Goal: Task Accomplishment & Management: Manage account settings

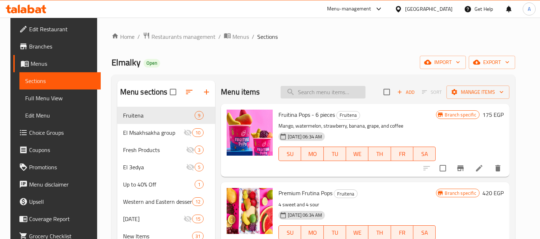
click at [315, 86] on input "search" at bounding box center [323, 92] width 85 height 13
paste input "680017"
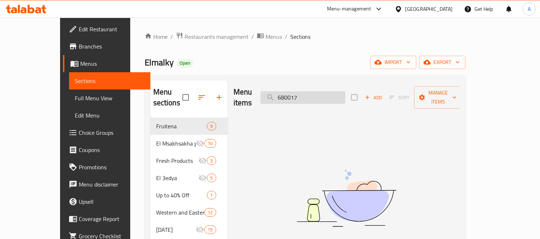
click at [336, 91] on input "680017" at bounding box center [302, 97] width 85 height 13
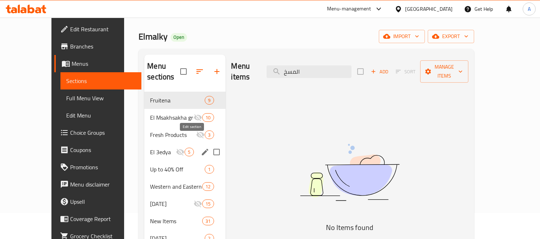
scroll to position [40, 0]
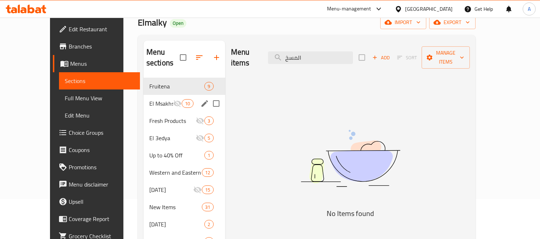
type input "المسخ"
click at [150, 98] on div "El Msakhsakha group 10" at bounding box center [185, 103] width 82 height 17
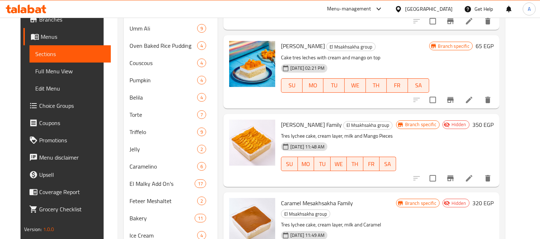
scroll to position [356, 0]
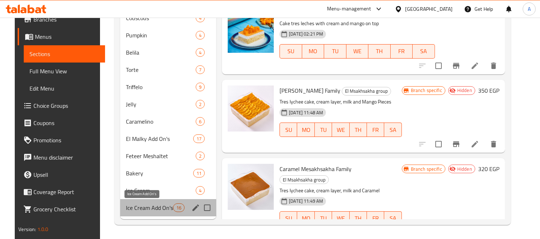
drag, startPoint x: 127, startPoint y: 209, endPoint x: 135, endPoint y: 174, distance: 35.8
click at [127, 209] on span "Ice Cream Add On's" at bounding box center [149, 208] width 47 height 9
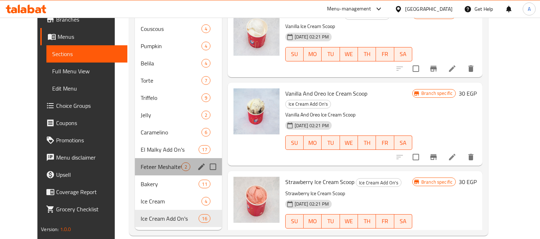
click at [139, 158] on div "Feteer Meshaltet 2" at bounding box center [178, 166] width 87 height 17
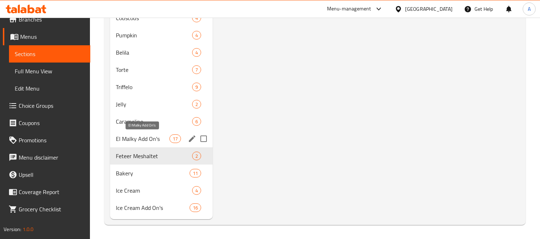
click at [139, 141] on span "El Malky Add On's" at bounding box center [142, 139] width 53 height 9
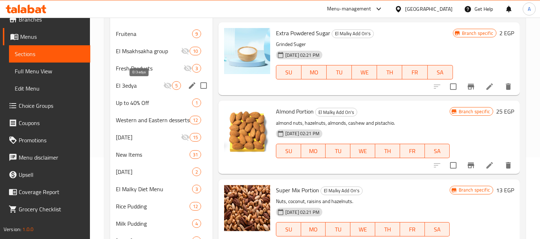
scroll to position [37, 0]
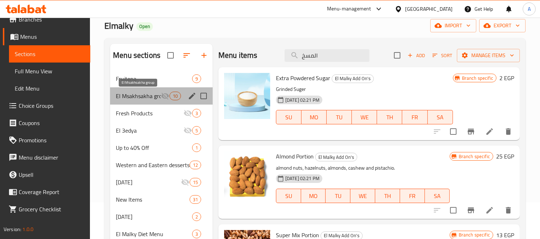
click at [139, 99] on span "El Msakhsakha group" at bounding box center [138, 96] width 45 height 9
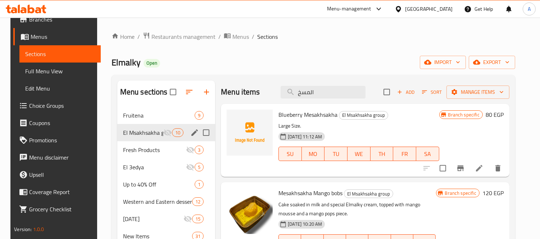
click at [202, 134] on input "Menu sections" at bounding box center [206, 132] width 15 height 15
checkbox input "true"
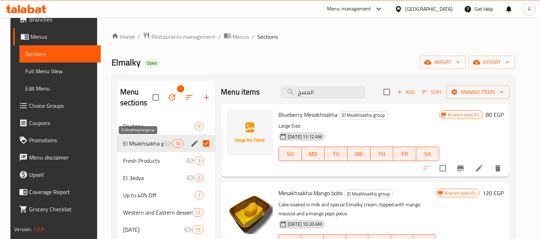
click at [159, 145] on span "El Msakhsakha group" at bounding box center [143, 143] width 40 height 9
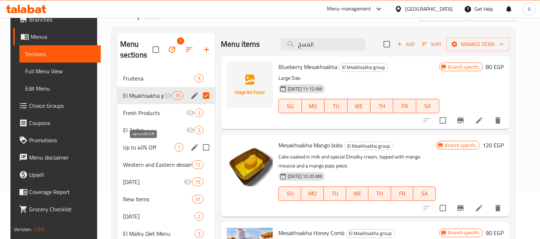
scroll to position [47, 0]
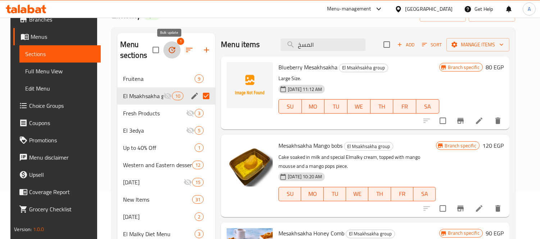
click at [172, 49] on icon "button" at bounding box center [172, 50] width 6 height 6
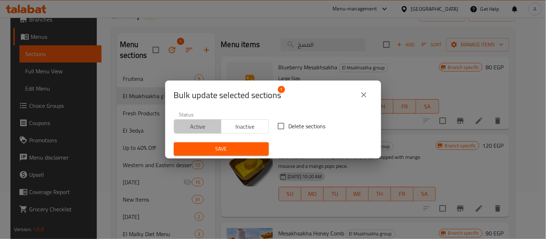
click at [201, 130] on span "Active" at bounding box center [198, 127] width 42 height 10
click at [206, 153] on span "Save" at bounding box center [221, 149] width 83 height 9
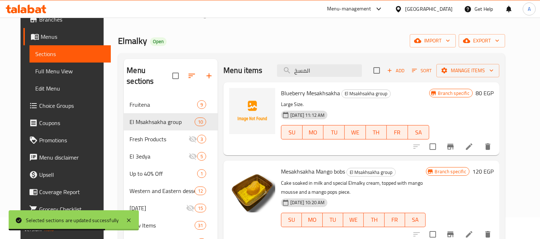
scroll to position [0, 0]
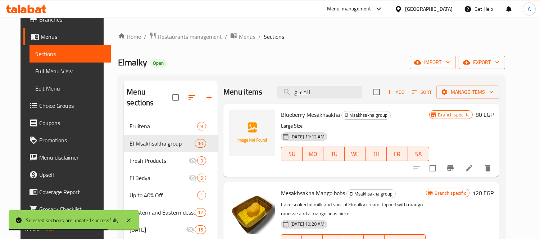
click at [499, 64] on span "export" at bounding box center [481, 62] width 35 height 9
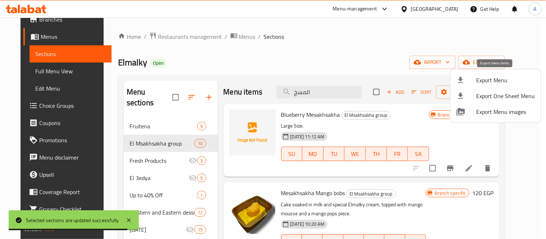
click at [497, 78] on span "Export Menu" at bounding box center [505, 80] width 59 height 9
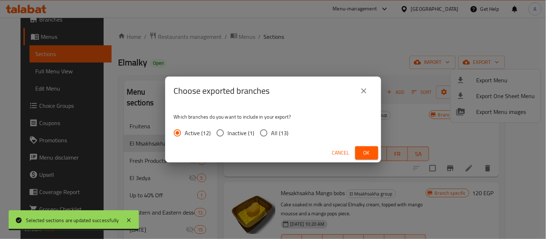
click at [274, 131] on span "All (13)" at bounding box center [279, 133] width 17 height 9
click at [271, 131] on input "All (13)" at bounding box center [263, 133] width 15 height 15
radio input "true"
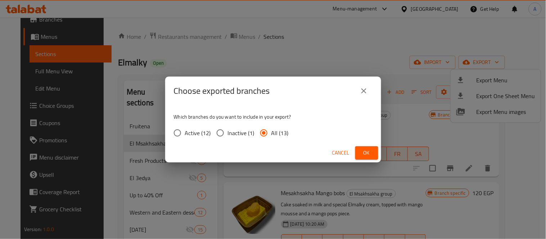
click at [363, 155] on span "Ok" at bounding box center [367, 153] width 12 height 9
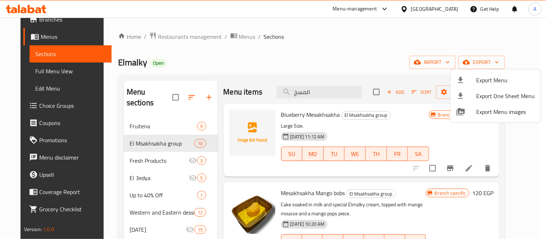
click at [186, 36] on div at bounding box center [273, 119] width 546 height 239
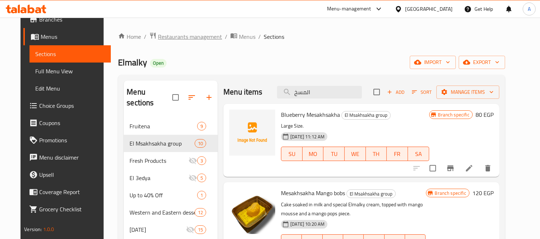
click at [186, 36] on span "Restaurants management" at bounding box center [190, 36] width 64 height 9
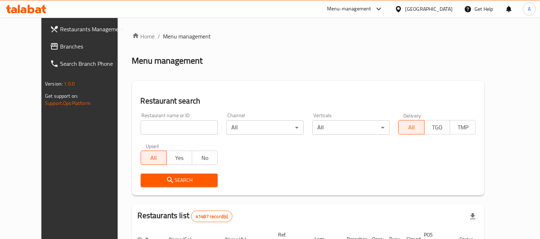
click at [164, 124] on div at bounding box center [270, 119] width 540 height 239
click at [163, 125] on input "search" at bounding box center [179, 128] width 77 height 14
paste input "680094"
type input "680094"
click at [166, 178] on icon "submit" at bounding box center [170, 180] width 9 height 9
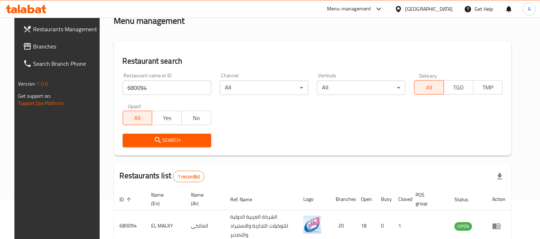
scroll to position [76, 0]
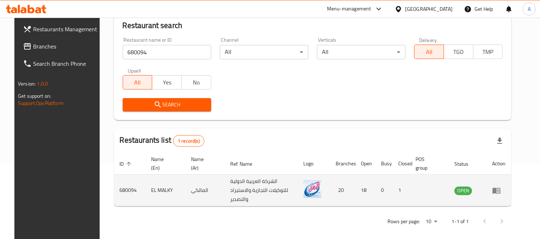
click at [500, 189] on icon "enhanced table" at bounding box center [496, 191] width 8 height 6
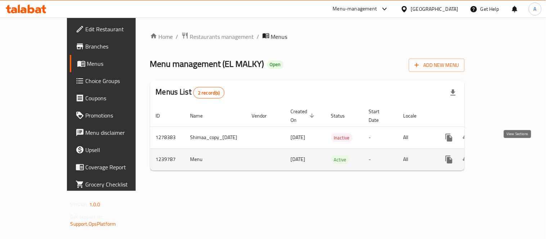
click at [509, 151] on link "enhanced table" at bounding box center [500, 159] width 17 height 17
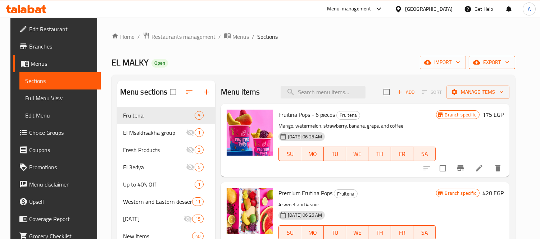
click at [505, 67] on button "export" at bounding box center [492, 62] width 46 height 13
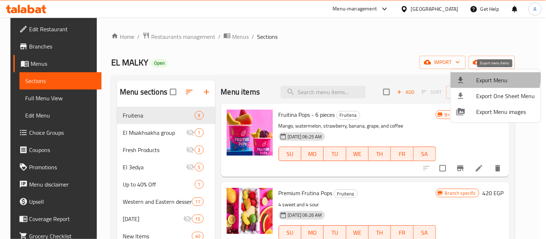
click at [490, 78] on span "Export Menu" at bounding box center [505, 80] width 59 height 9
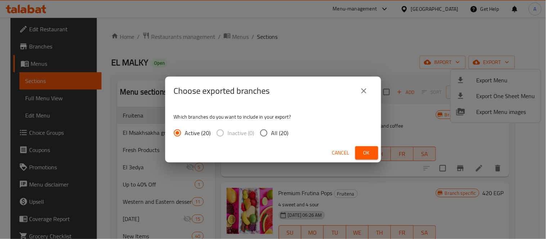
click at [282, 131] on span "All (20)" at bounding box center [279, 133] width 17 height 9
click at [271, 131] on input "All (20)" at bounding box center [263, 133] width 15 height 15
radio input "true"
click at [365, 149] on span "Ok" at bounding box center [367, 153] width 12 height 9
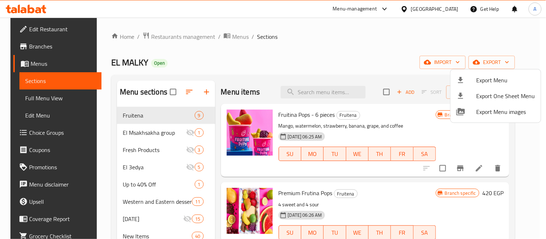
click at [139, 130] on div at bounding box center [273, 119] width 546 height 239
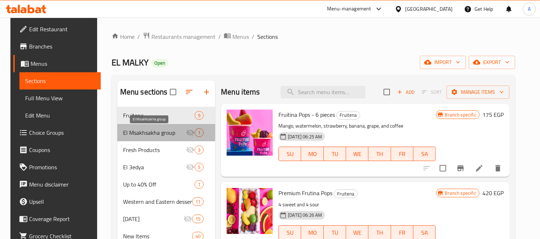
click at [151, 130] on span "El Msakhsakha group" at bounding box center [154, 132] width 63 height 9
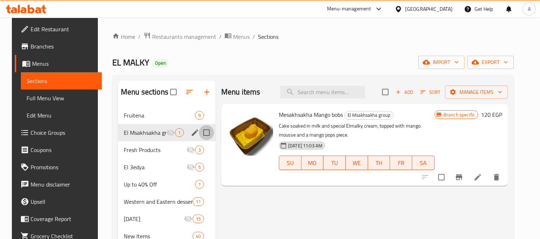
click at [207, 132] on input "Menu sections" at bounding box center [206, 132] width 15 height 15
checkbox input "true"
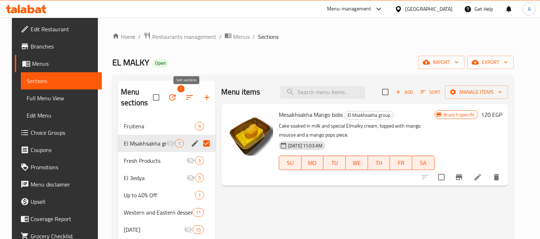
click at [185, 96] on icon "button" at bounding box center [189, 97] width 9 height 9
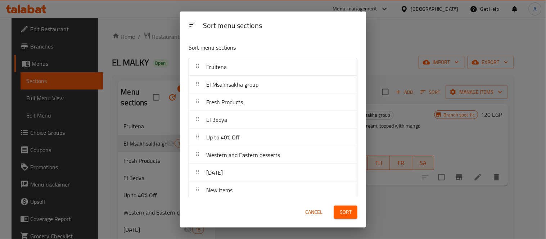
click at [318, 214] on span "Cancel" at bounding box center [313, 212] width 17 height 9
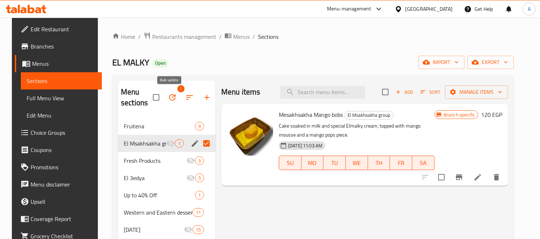
click at [173, 98] on icon "button" at bounding box center [172, 97] width 9 height 9
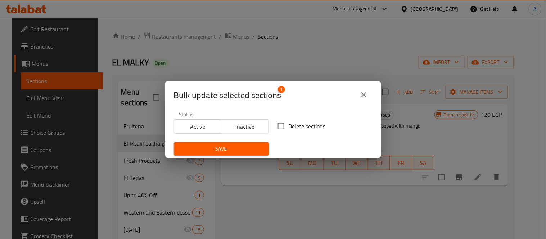
click at [188, 123] on span "Active" at bounding box center [198, 127] width 42 height 10
click at [227, 151] on span "Save" at bounding box center [221, 149] width 83 height 9
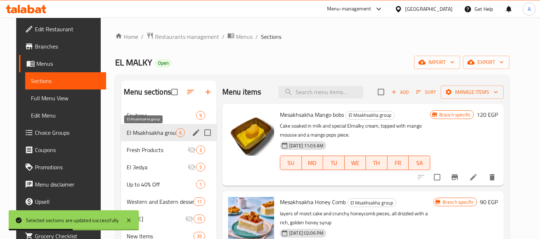
click at [164, 130] on span "El Msakhsakha group" at bounding box center [151, 132] width 49 height 9
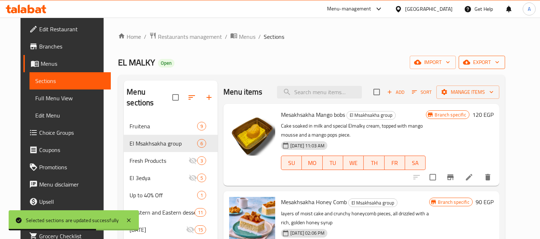
click at [496, 62] on span "export" at bounding box center [481, 62] width 35 height 9
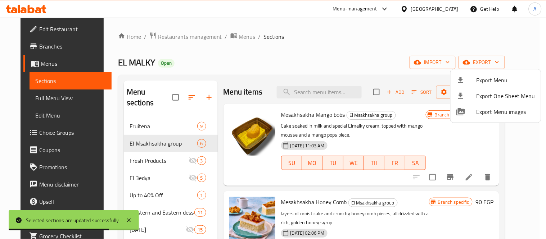
click at [488, 71] on ul "Export Menu Export One Sheet Menu Export Menu images" at bounding box center [495, 95] width 90 height 53
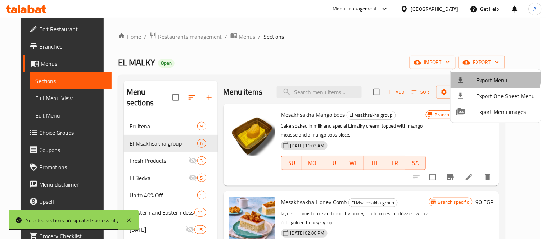
click at [486, 76] on span "Export Menu" at bounding box center [505, 80] width 59 height 9
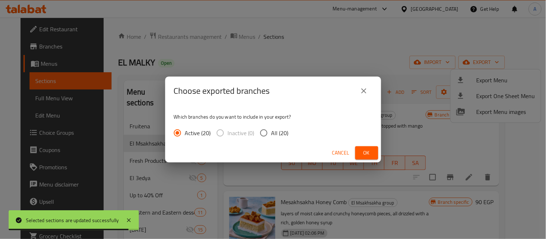
click at [263, 135] on input "All (20)" at bounding box center [263, 133] width 15 height 15
radio input "true"
click at [368, 153] on span "Ok" at bounding box center [367, 153] width 12 height 9
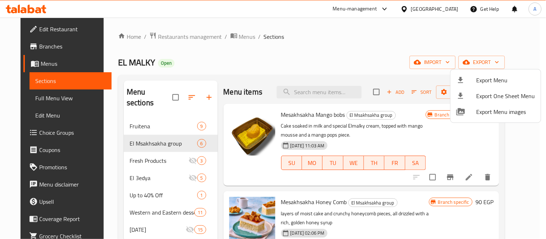
click at [54, 33] on div at bounding box center [273, 119] width 546 height 239
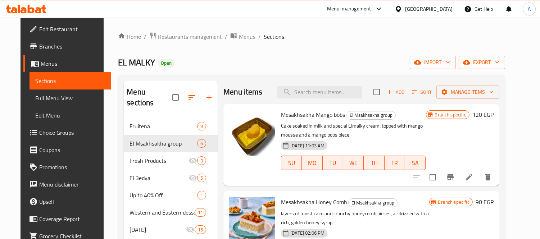
click at [56, 30] on span "Edit Restaurant" at bounding box center [72, 29] width 66 height 9
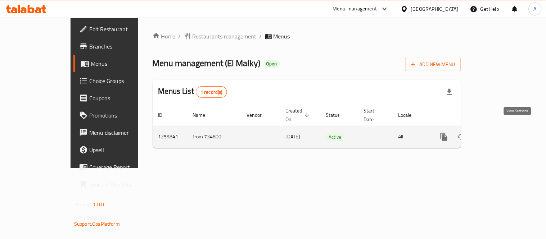
click at [500, 133] on icon "enhanced table" at bounding box center [495, 137] width 9 height 9
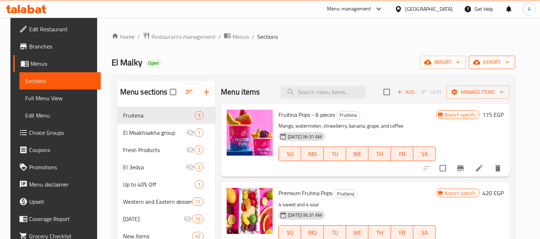
click at [501, 62] on span "export" at bounding box center [491, 62] width 35 height 9
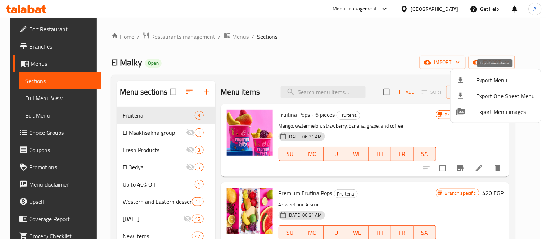
click at [495, 78] on span "Export Menu" at bounding box center [505, 80] width 59 height 9
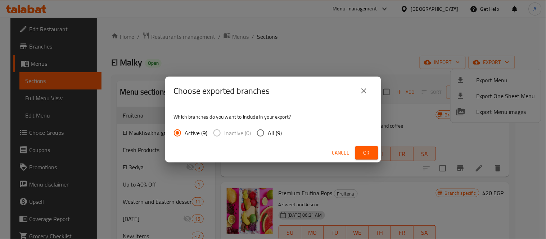
click at [274, 129] on span "All (9)" at bounding box center [275, 133] width 14 height 9
click at [268, 128] on input "All (9)" at bounding box center [260, 133] width 15 height 15
radio input "true"
click at [377, 149] on button "Ok" at bounding box center [366, 152] width 23 height 13
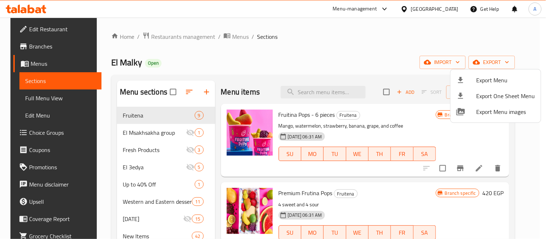
click at [149, 131] on div at bounding box center [273, 119] width 546 height 239
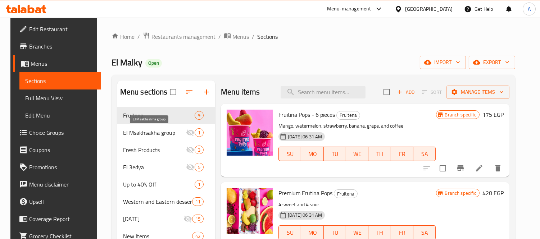
click at [135, 133] on span "El Msakhsakha group" at bounding box center [154, 132] width 63 height 9
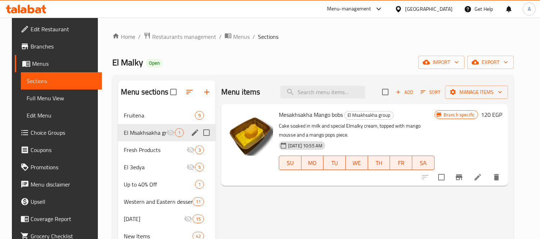
click at [204, 133] on input "Menu sections" at bounding box center [206, 132] width 15 height 15
checkbox input "true"
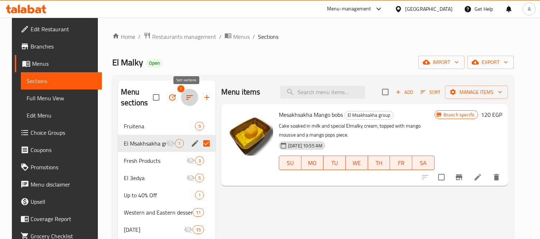
click at [185, 95] on icon "button" at bounding box center [189, 97] width 9 height 9
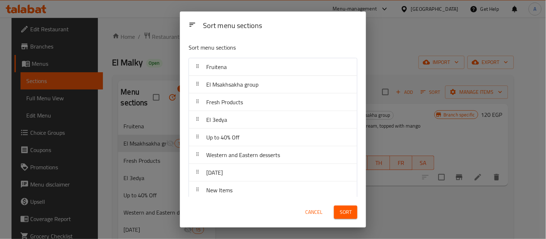
click at [316, 220] on div "Cancel" at bounding box center [314, 212] width 32 height 22
click at [315, 217] on span "Cancel" at bounding box center [313, 212] width 17 height 9
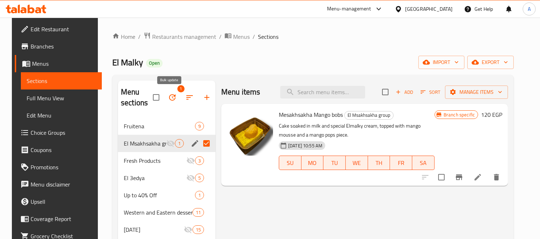
click at [168, 94] on icon "button" at bounding box center [172, 97] width 9 height 9
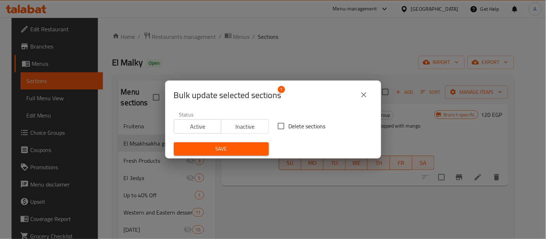
click at [214, 129] on span "Active" at bounding box center [198, 127] width 42 height 10
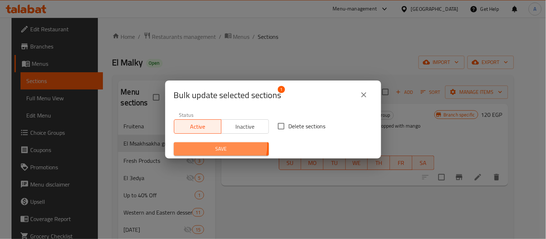
click at [217, 145] on span "Save" at bounding box center [221, 149] width 83 height 9
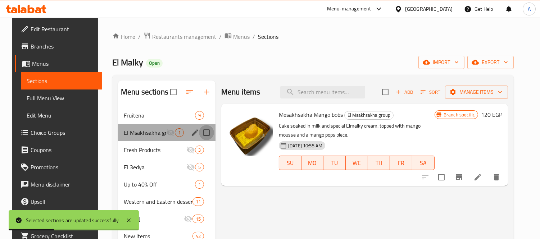
click at [200, 133] on input "Menu sections" at bounding box center [206, 132] width 15 height 15
checkbox input "true"
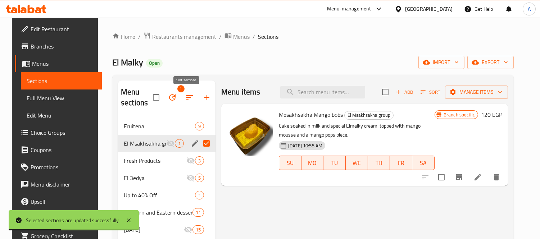
click at [173, 95] on icon "button" at bounding box center [172, 97] width 9 height 9
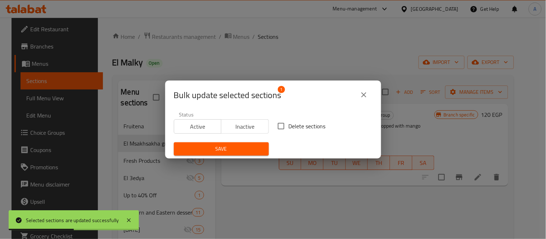
click at [198, 128] on span "Active" at bounding box center [198, 127] width 42 height 10
click at [215, 152] on span "Save" at bounding box center [221, 149] width 83 height 9
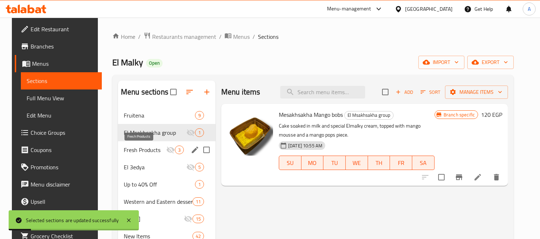
drag, startPoint x: 140, startPoint y: 151, endPoint x: 141, endPoint y: 143, distance: 8.0
click at [141, 150] on span "Fresh Products" at bounding box center [145, 150] width 42 height 9
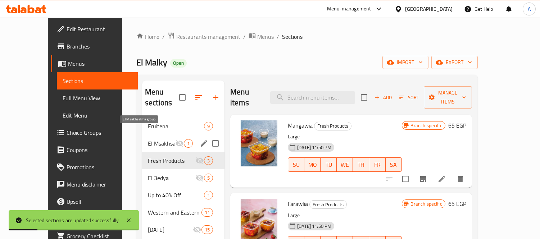
click at [148, 139] on span "El Msakhsakha group" at bounding box center [161, 143] width 27 height 9
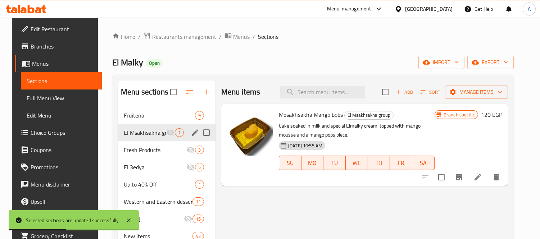
click at [204, 134] on input "Menu sections" at bounding box center [206, 132] width 15 height 15
checkbox input "true"
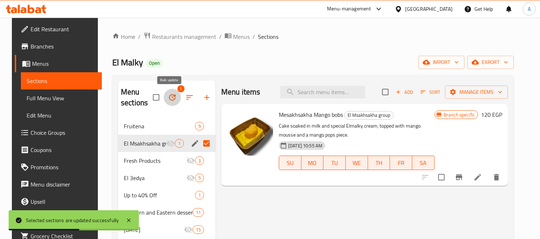
click at [171, 96] on icon "button" at bounding box center [172, 97] width 9 height 9
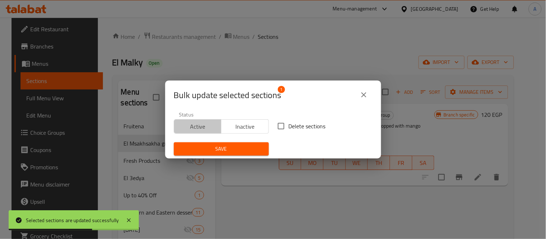
click at [199, 130] on span "Active" at bounding box center [198, 127] width 42 height 10
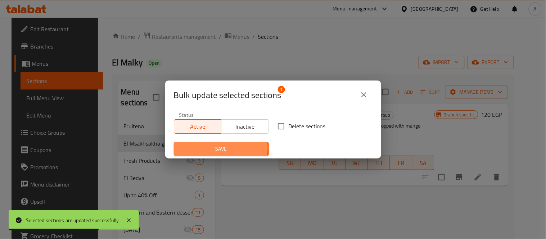
click at [220, 147] on span "Save" at bounding box center [221, 149] width 83 height 9
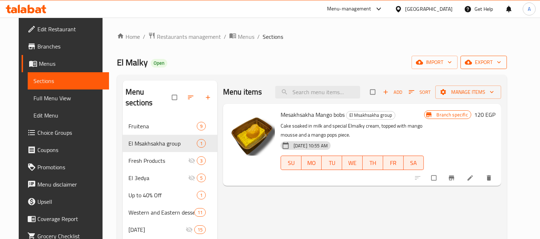
click at [495, 60] on span "export" at bounding box center [483, 62] width 35 height 9
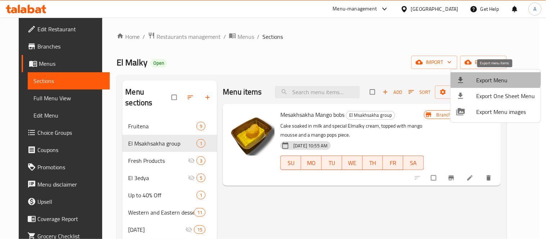
click at [483, 76] on span "Export Menu" at bounding box center [505, 80] width 59 height 9
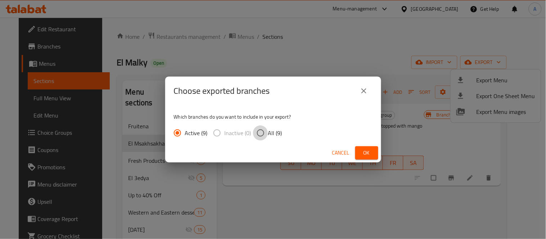
click at [265, 138] on input "All (9)" at bounding box center [260, 133] width 15 height 15
radio input "true"
click at [373, 153] on button "Ok" at bounding box center [366, 152] width 23 height 13
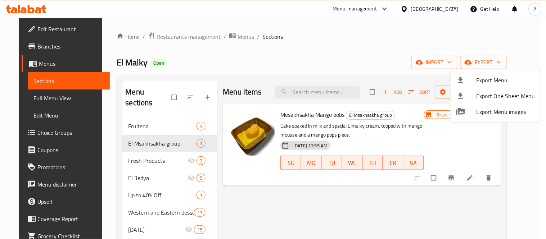
click at [386, 141] on div at bounding box center [273, 119] width 546 height 239
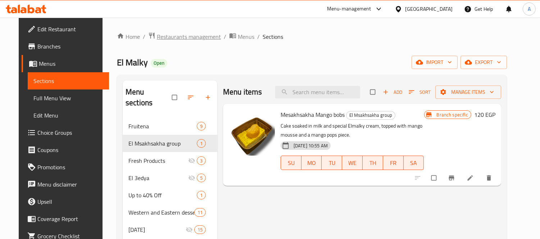
click at [185, 35] on span "Restaurants management" at bounding box center [189, 36] width 64 height 9
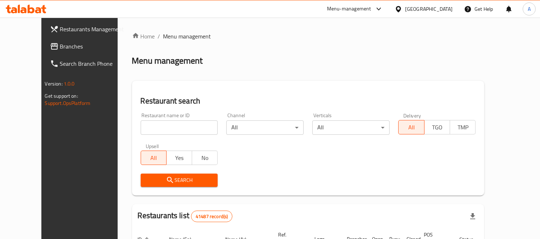
click at [175, 140] on div "Upsell All Yes No" at bounding box center [179, 154] width 86 height 30
click at [178, 129] on input "search" at bounding box center [179, 128] width 77 height 14
paste input "680017"
type input "680017"
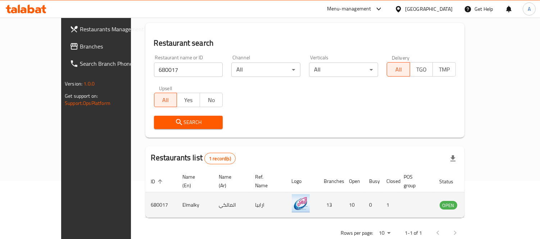
scroll to position [67, 0]
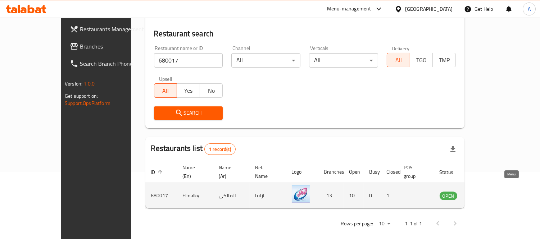
click at [486, 191] on icon "enhanced table" at bounding box center [481, 195] width 9 height 9
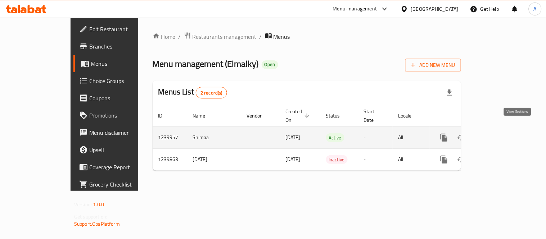
click at [500, 133] on icon "enhanced table" at bounding box center [495, 137] width 9 height 9
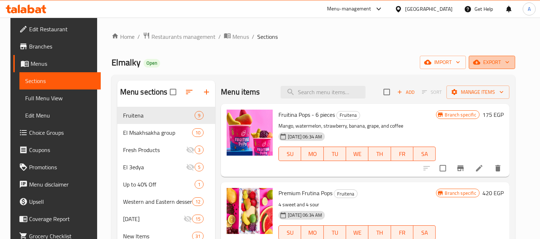
click at [504, 56] on button "export" at bounding box center [492, 62] width 46 height 13
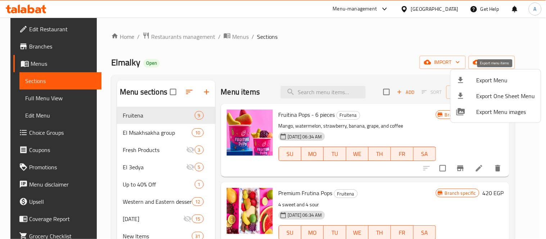
click at [490, 78] on span "Export Menu" at bounding box center [505, 80] width 59 height 9
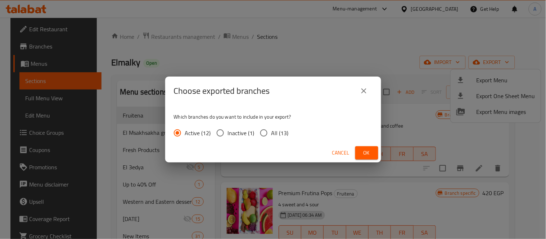
click at [277, 130] on span "All (13)" at bounding box center [279, 133] width 17 height 9
click at [271, 130] on input "All (13)" at bounding box center [263, 133] width 15 height 15
radio input "true"
click at [377, 150] on button "Ok" at bounding box center [366, 152] width 23 height 13
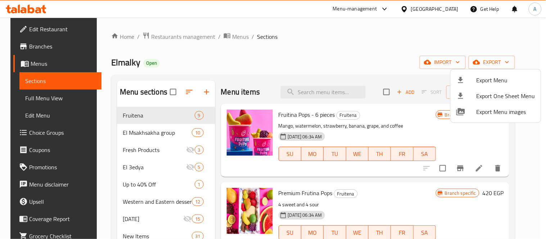
click at [34, 7] on div at bounding box center [273, 119] width 546 height 239
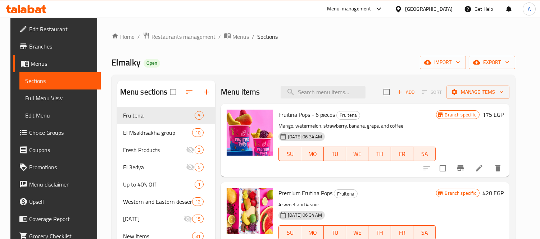
click at [33, 9] on icon at bounding box center [31, 9] width 7 height 9
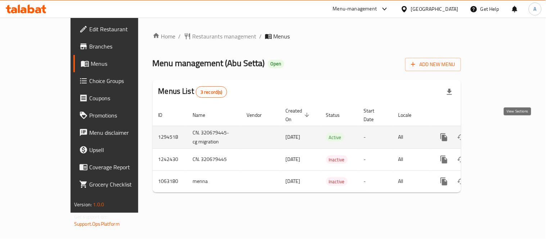
click at [500, 133] on icon "enhanced table" at bounding box center [495, 137] width 9 height 9
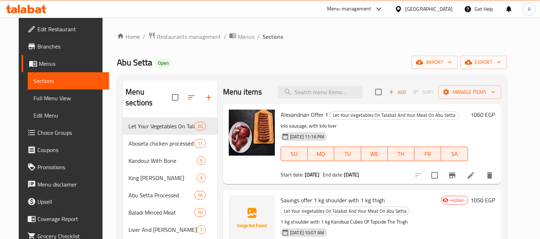
click at [33, 96] on span "Full Menu View" at bounding box center [68, 98] width 70 height 9
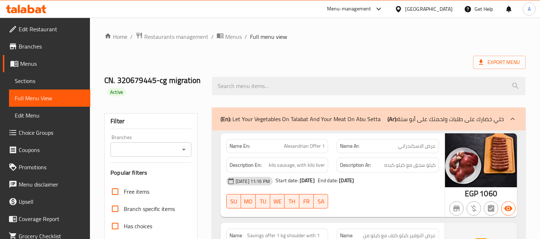
click at [352, 57] on div "Export Menu" at bounding box center [314, 62] width 421 height 13
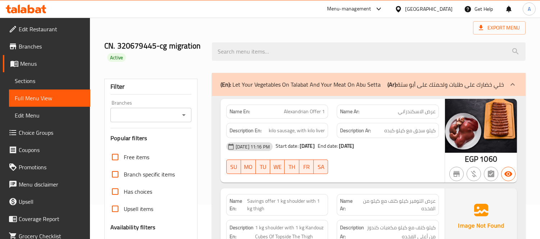
scroll to position [49, 0]
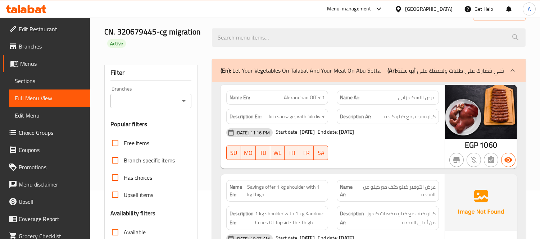
click at [251, 197] on span "Savings offer 1 kg shoulder with 1 kg thigh" at bounding box center [286, 190] width 78 height 15
copy span "thigh"
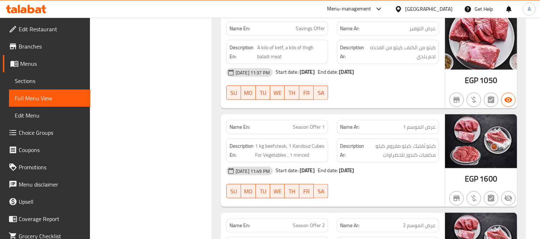
click at [313, 123] on span "Season Offer 1" at bounding box center [309, 127] width 32 height 8
click at [312, 123] on span "Season Offer 1" at bounding box center [309, 127] width 32 height 8
copy span "Season Offer 1"
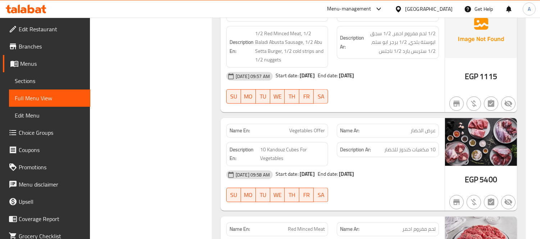
scroll to position [12622, 0]
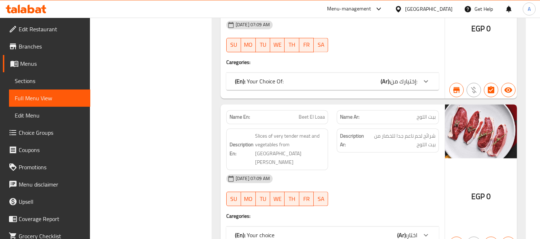
click at [38, 44] on span "Branches" at bounding box center [52, 46] width 66 height 9
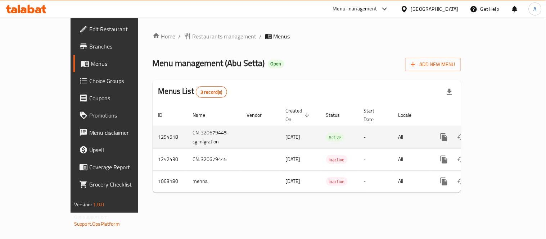
click at [500, 133] on icon "enhanced table" at bounding box center [495, 137] width 9 height 9
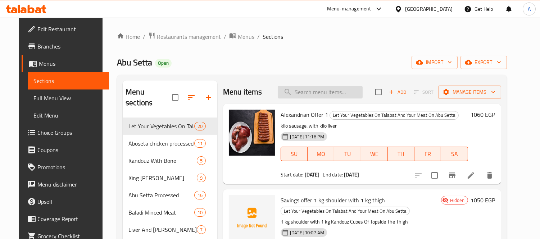
click at [325, 87] on input "search" at bounding box center [320, 92] width 85 height 13
paste input "عرض ٤"
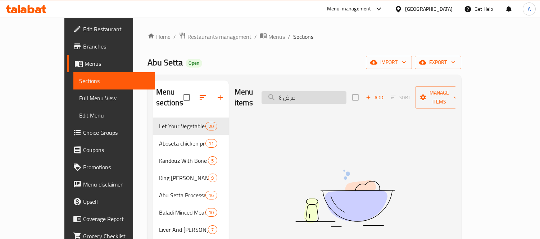
click at [328, 92] on input "عرض ٤" at bounding box center [304, 97] width 85 height 13
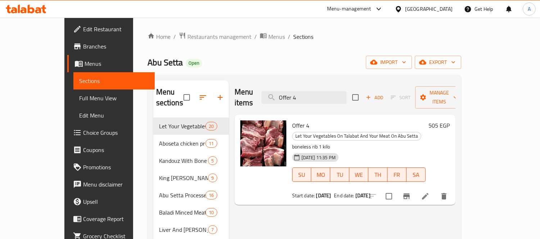
type input "Offer 4"
click at [430, 192] on icon at bounding box center [425, 196] width 9 height 9
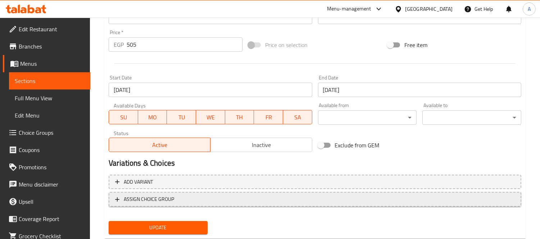
scroll to position [278, 0]
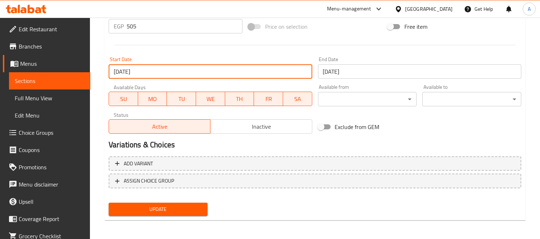
click at [157, 76] on input "[DATE]" at bounding box center [210, 71] width 203 height 14
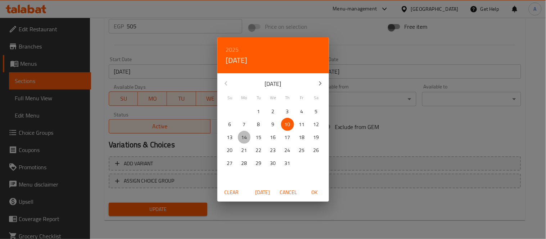
click at [244, 136] on p "14" at bounding box center [244, 137] width 6 height 9
click at [314, 191] on span "OK" at bounding box center [314, 192] width 17 height 9
type input "14-07-2025"
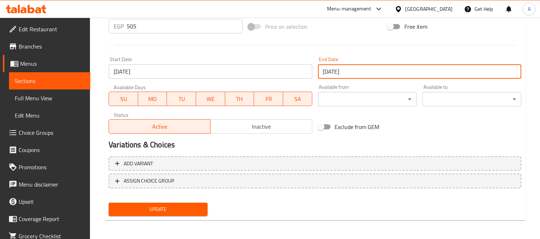
click at [373, 67] on input "[DATE]" at bounding box center [419, 71] width 203 height 14
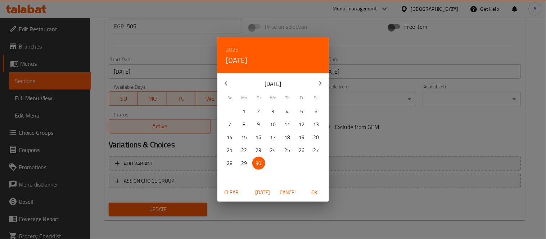
click at [319, 76] on button "button" at bounding box center [320, 83] width 17 height 17
click at [276, 161] on p "31" at bounding box center [273, 163] width 6 height 9
click at [308, 188] on span "OK" at bounding box center [314, 192] width 17 height 9
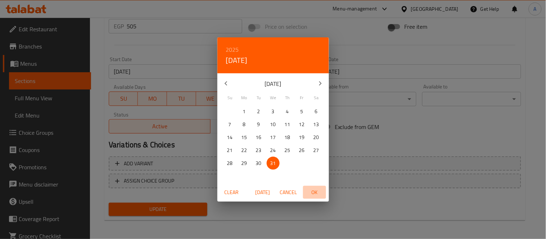
type input "[DATE]"
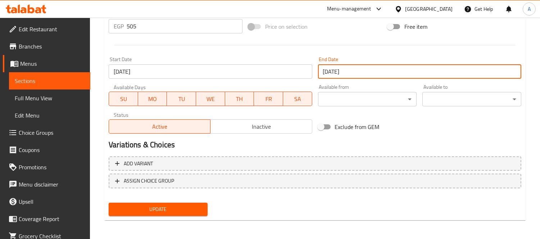
click at [183, 76] on input "14-07-2025" at bounding box center [210, 71] width 203 height 14
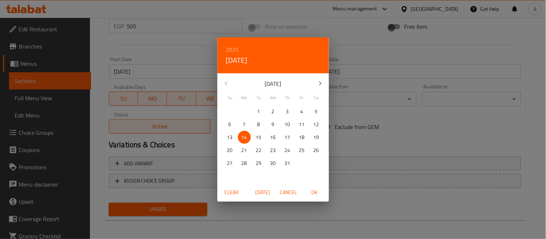
click at [261, 189] on span "Today" at bounding box center [262, 192] width 17 height 9
click at [313, 192] on span "OK" at bounding box center [314, 192] width 17 height 9
type input "[DATE]"
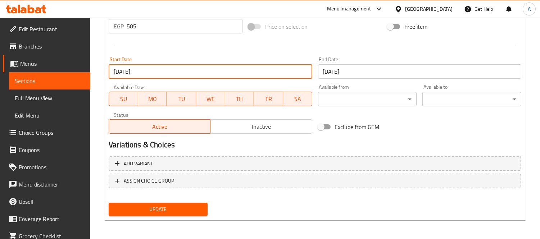
click at [196, 206] on span "Update" at bounding box center [157, 209] width 87 height 9
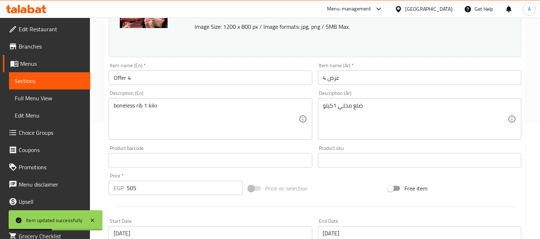
scroll to position [158, 0]
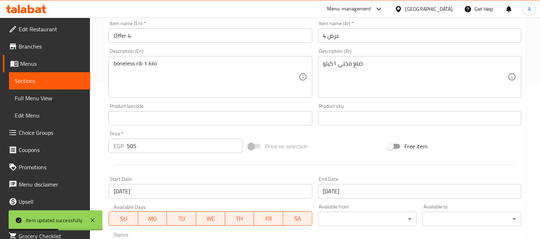
drag, startPoint x: 151, startPoint y: 155, endPoint x: 146, endPoint y: 153, distance: 5.6
click at [144, 155] on div "Price   * EGP 505 Price *" at bounding box center [176, 142] width 140 height 28
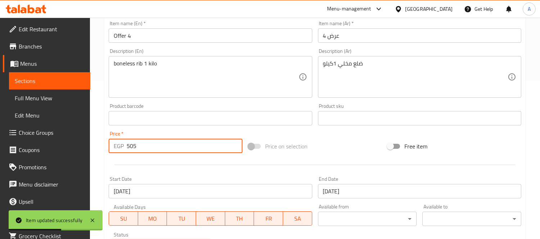
drag, startPoint x: 151, startPoint y: 150, endPoint x: 100, endPoint y: 149, distance: 51.8
click at [102, 150] on div "Home / Restaurants management / Menus / Sections / item / update Let Your Veget…" at bounding box center [315, 109] width 450 height 501
type input "510"
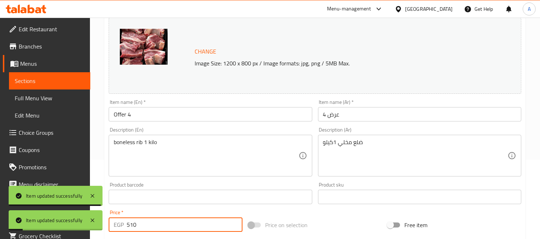
scroll to position [0, 0]
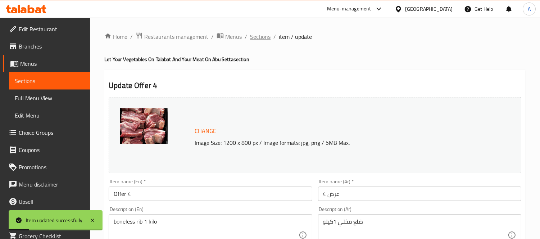
click at [258, 36] on span "Sections" at bounding box center [260, 36] width 21 height 9
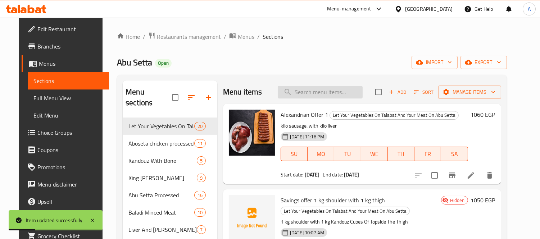
click at [321, 90] on input "search" at bounding box center [320, 92] width 85 height 13
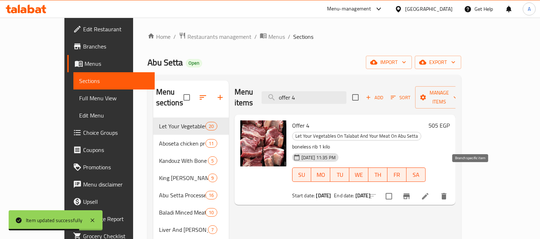
type input "offer 4"
click at [415, 188] on button "Branch-specific-item" at bounding box center [406, 196] width 17 height 17
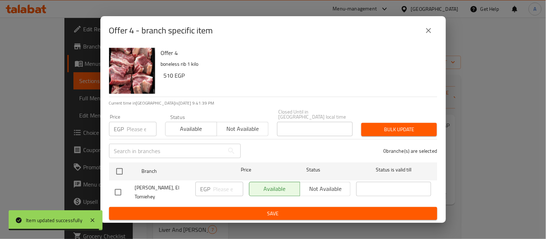
click at [119, 168] on input "checkbox" at bounding box center [119, 171] width 15 height 15
checkbox input "true"
click at [135, 128] on input "number" at bounding box center [141, 129] width 29 height 14
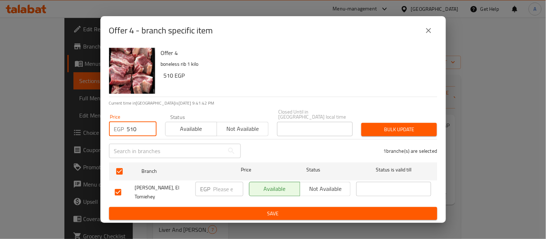
type input "510"
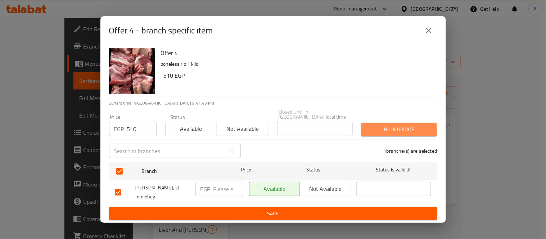
click at [397, 128] on span "Bulk update" at bounding box center [399, 129] width 64 height 9
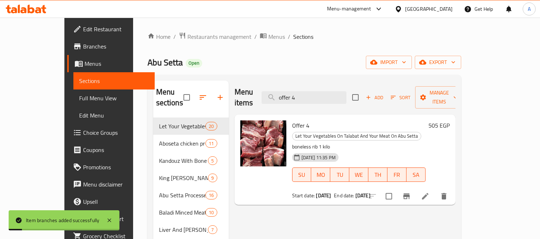
click at [450, 121] on h6 "505 EGP" at bounding box center [438, 126] width 21 height 10
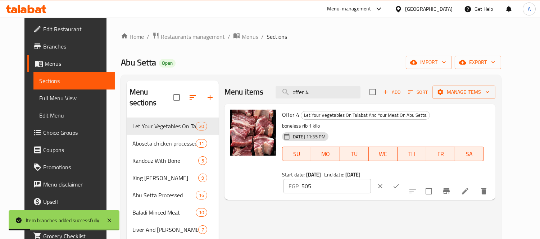
drag, startPoint x: 304, startPoint y: 190, endPoint x: 268, endPoint y: 186, distance: 35.8
click at [269, 186] on div "Offer 4 Let Your Vegetables On Talabat And Your Meat On Abu Setta boneless rib …" at bounding box center [359, 152] width 265 height 90
paste input "10"
type input "510"
click at [388, 182] on button "ok" at bounding box center [396, 186] width 16 height 16
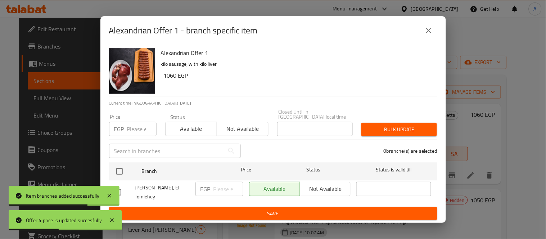
click at [432, 29] on button "close" at bounding box center [428, 30] width 17 height 17
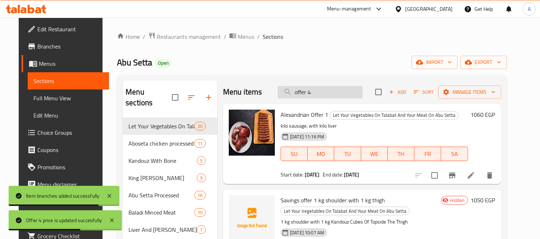
click at [344, 91] on input "offer 4" at bounding box center [320, 92] width 85 height 13
type input "offer 4"
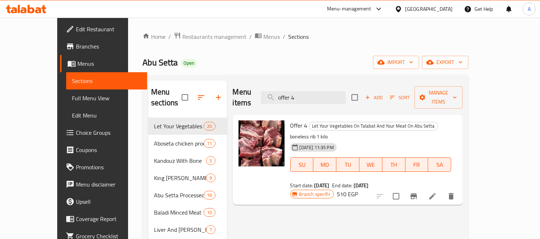
click at [422, 188] on button "Branch-specific-item" at bounding box center [413, 196] width 17 height 17
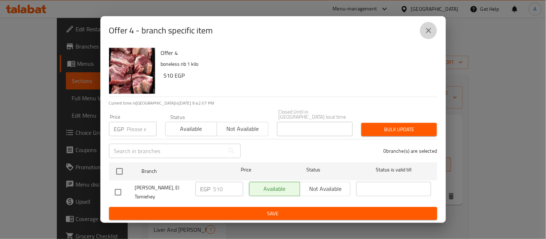
click at [430, 39] on button "close" at bounding box center [428, 30] width 17 height 17
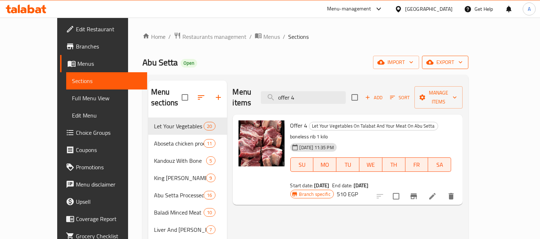
click at [463, 63] on span "export" at bounding box center [445, 62] width 35 height 9
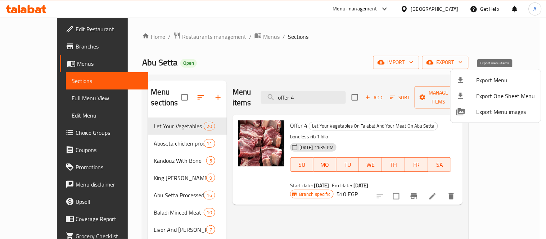
click at [500, 79] on span "Export Menu" at bounding box center [505, 80] width 59 height 9
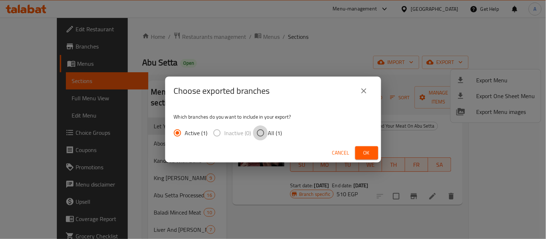
click at [259, 131] on input "All (1)" at bounding box center [260, 133] width 15 height 15
radio input "true"
click at [372, 151] on button "Ok" at bounding box center [366, 152] width 23 height 13
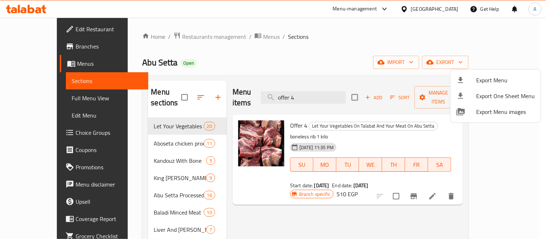
drag, startPoint x: 430, startPoint y: 204, endPoint x: 282, endPoint y: 101, distance: 180.1
click at [428, 202] on div at bounding box center [273, 119] width 546 height 239
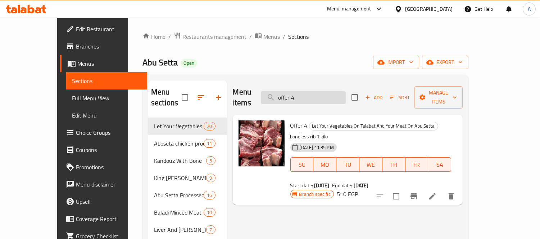
click at [324, 97] on input "offer 4" at bounding box center [303, 97] width 85 height 13
click at [324, 96] on input "offer 4" at bounding box center [303, 97] width 85 height 13
paste input "عرض التوفير"
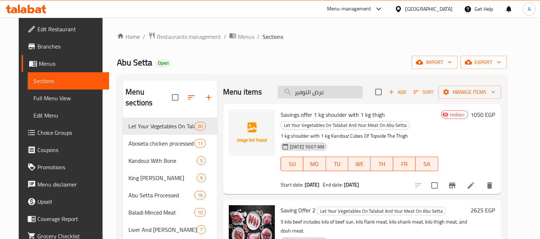
click at [346, 90] on input "عرض التوفير" at bounding box center [320, 92] width 85 height 13
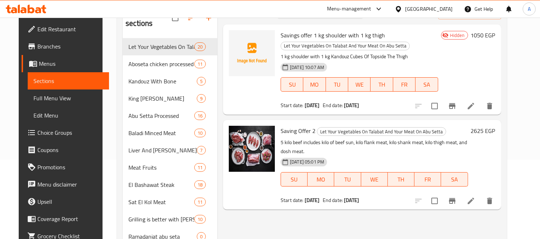
scroll to position [80, 0]
type input "عرض التوفير"
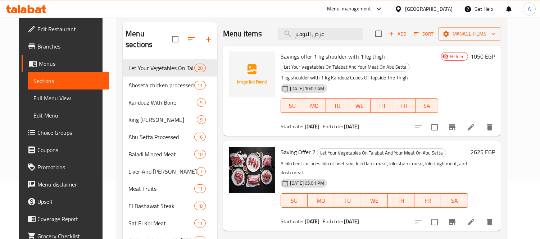
scroll to position [40, 0]
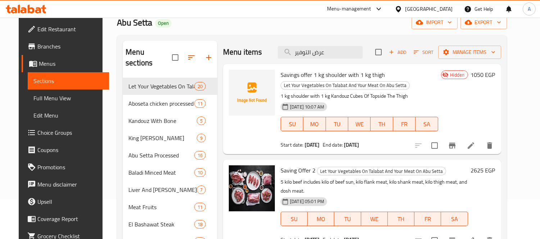
click at [474, 146] on icon at bounding box center [471, 145] width 6 height 6
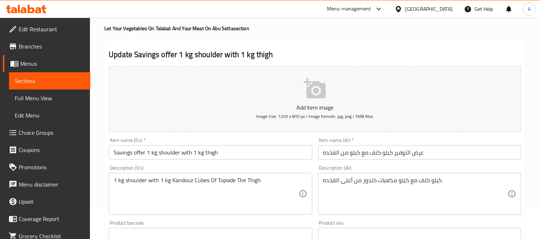
scroll to position [80, 0]
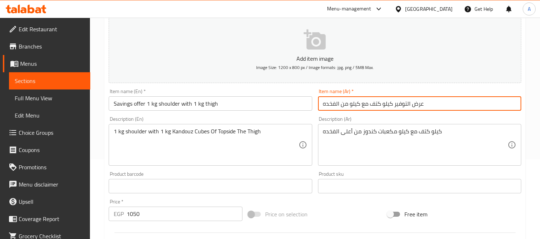
click at [380, 104] on input "عرض التوفير كيلو كتف مع كيلو من الفخده" at bounding box center [419, 103] width 203 height 14
click at [435, 106] on input "عرض التوفير كيلو gplmكتف مع كيلو من الفخده" at bounding box center [419, 103] width 203 height 14
type input "عرض التوفير"
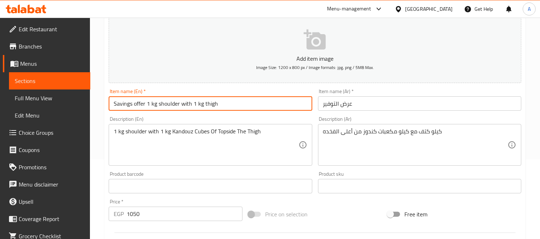
drag, startPoint x: 220, startPoint y: 106, endPoint x: 146, endPoint y: 110, distance: 73.9
click at [146, 105] on input "Savings offer 1 kg shoulder with 1 kg thigh" at bounding box center [210, 103] width 203 height 14
click at [137, 105] on input "Savings offer" at bounding box center [210, 103] width 203 height 14
click at [125, 102] on input "Savings Offer" at bounding box center [210, 103] width 203 height 14
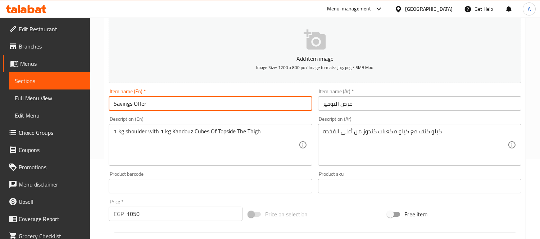
click at [125, 102] on input "Savings Offer" at bounding box center [210, 103] width 203 height 14
click at [118, 105] on input "Eltawfeer Offer" at bounding box center [210, 103] width 203 height 14
click at [128, 104] on input "El tawfeer Offer" at bounding box center [210, 103] width 203 height 14
type input "El Tawfeer Offer"
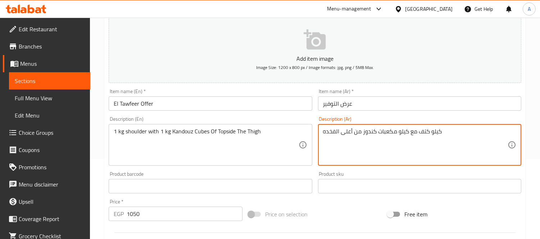
click at [428, 131] on textarea "كيلو كتف مع كيلو مكعبات كندوز من أعلى الفخده" at bounding box center [415, 145] width 185 height 34
type textarea "كيلو لحم كتف مع كيلو مكعبات كندوز من أعلى الفخده"
click at [420, 135] on textarea "كيلو لحم كتف مع كيلو مكعبات كندوز من أعلى الفخده" at bounding box center [415, 145] width 185 height 34
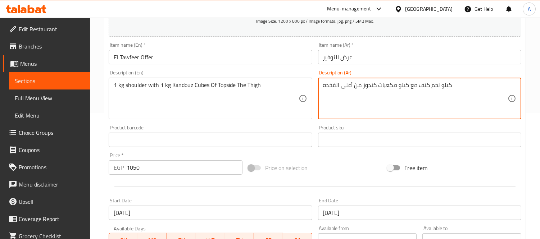
scroll to position [240, 0]
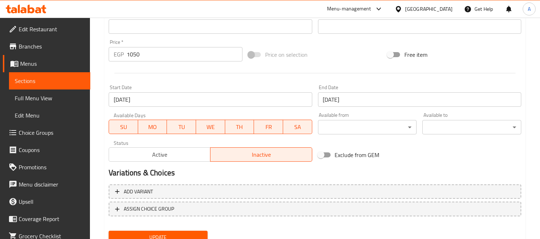
click at [185, 155] on span "Active" at bounding box center [160, 155] width 96 height 10
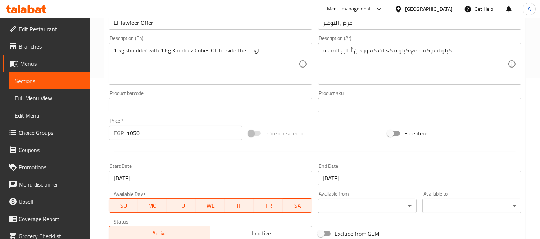
scroll to position [80, 0]
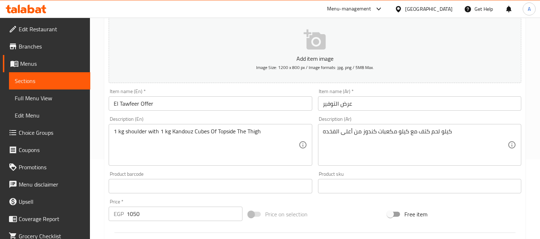
type button "0"
click at [416, 135] on textarea "كيلو لحم كتف مع كيلو مكعبات كندوز من أعلى الفخده" at bounding box center [415, 145] width 185 height 34
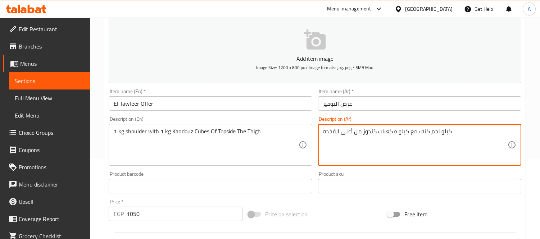
click at [416, 135] on textarea "كيلو لحم كتف مع كيلو مكعبات كندوز من أعلى الفخده" at bounding box center [415, 145] width 185 height 34
paste textarea "ه كتف + كيلو لحمه فخد + كيلو لحم كندوز خضار"
click at [415, 131] on textarea "كيلو لحمه كتف + كيلو لحمه فخد + كيلو لحم كندوز خضار" at bounding box center [415, 145] width 185 height 34
drag, startPoint x: 375, startPoint y: 132, endPoint x: 369, endPoint y: 133, distance: 5.4
click at [369, 133] on textarea "كيلو لحمه كتف مع كيلو لحمه فخد + كيلو لحم كندوز خضار" at bounding box center [415, 145] width 185 height 34
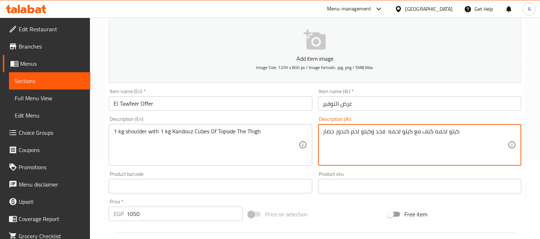
type textarea "كيلو لحمه كتف مع كيلو لحمه فخد وكيلو لحم كندوز خضار"
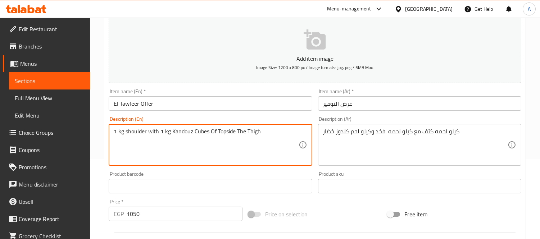
click at [123, 132] on textarea "1 kg shoulder with 1 kg Kandouz Cubes Of Topside The Thigh" at bounding box center [206, 145] width 185 height 34
click at [121, 131] on textarea "1 kg shoulder with 1 kg Kandouz Cubes Of Topside The Thigh" at bounding box center [206, 145] width 185 height 34
click at [139, 132] on textarea "1 Kg shoulder with 1 kg Kandouz Cubes Of Topside The Thigh" at bounding box center [206, 145] width 185 height 34
click at [156, 133] on textarea "1 Kg shoulder with 1 kg Kandouz Cubes Of Topside The Thigh" at bounding box center [206, 145] width 185 height 34
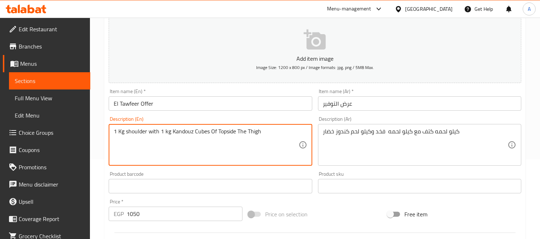
click at [150, 133] on textarea "1 Kg shoulder with 1 kg Kandouz Cubes Of Topside The Thigh" at bounding box center [206, 145] width 185 height 34
click at [149, 133] on textarea "1 Kg shoulder with 1 kg Kandouz Cubes Of Topside The Thigh" at bounding box center [206, 145] width 185 height 34
drag, startPoint x: 185, startPoint y: 130, endPoint x: 280, endPoint y: 150, distance: 96.7
click at [280, 150] on textarea "1 Kg shoulder meat with 1 kg Kandouz Cubes Of Topside The Thigh" at bounding box center [206, 145] width 185 height 34
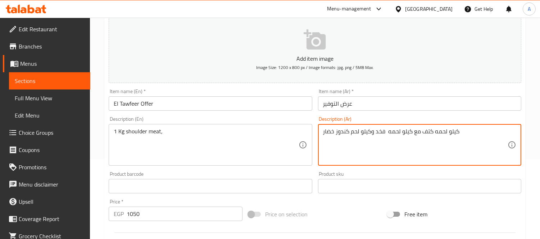
click at [382, 131] on textarea "كيلو لحمه كتف مع كيلو لحمه فخد وكيلو لحم كندوز خضار" at bounding box center [415, 145] width 185 height 34
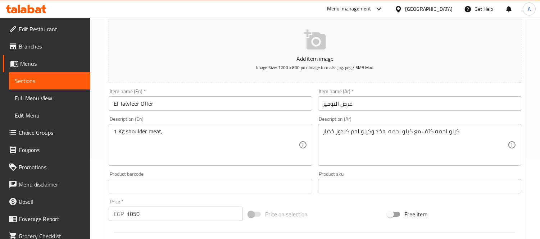
click at [240, 142] on textarea "1 Kg shoulder meat," at bounding box center [206, 145] width 185 height 34
click at [239, 132] on textarea "1 Kg shoulder meat," at bounding box center [206, 145] width 185 height 34
click at [191, 137] on textarea "1 Kg shoulder meat," at bounding box center [206, 145] width 185 height 34
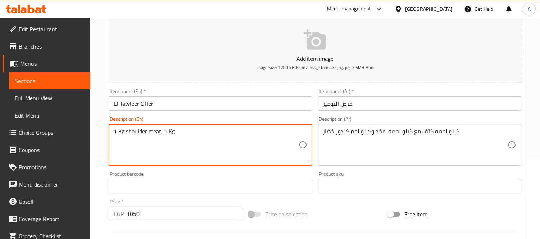
paste textarea "thigh"
drag, startPoint x: 155, startPoint y: 132, endPoint x: 138, endPoint y: 132, distance: 16.9
click at [138, 132] on textarea "1 Kg shoulder meat, 1 Kg thigh meat and kilo kandouz meat for vegetables" at bounding box center [206, 145] width 185 height 34
drag, startPoint x: 171, startPoint y: 135, endPoint x: 187, endPoint y: 134, distance: 16.2
click at [187, 134] on textarea "1 Kg shoulder meat, 1 Kg thigh meat and kilo kandouz meat for vegetables" at bounding box center [206, 145] width 185 height 34
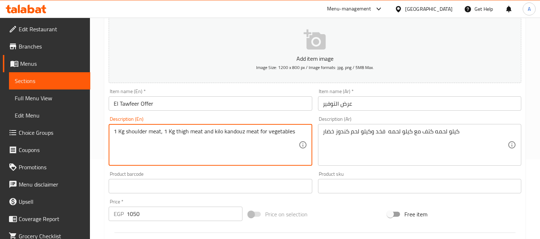
drag, startPoint x: 218, startPoint y: 136, endPoint x: 225, endPoint y: 136, distance: 7.6
click at [225, 136] on textarea "1 Kg shoulder meat, 1 Kg thigh meat and kilo kandouz meat for vegetables" at bounding box center [206, 145] width 185 height 34
drag, startPoint x: 250, startPoint y: 134, endPoint x: 242, endPoint y: 133, distance: 7.6
click at [242, 133] on textarea "1 Kg shoulder meat, 1 Kg thigh meat and kilo kandouz meat for vegetables" at bounding box center [206, 145] width 185 height 34
type textarea "1 Kg shoulder meat, 1 Kg thigh meat and kilo kandouz meat for vegetables"
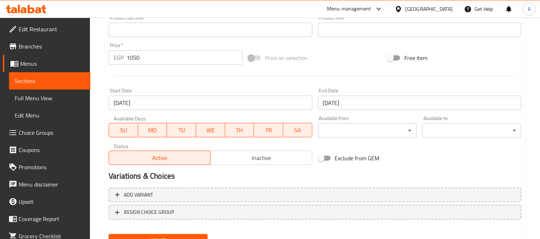
scroll to position [240, 0]
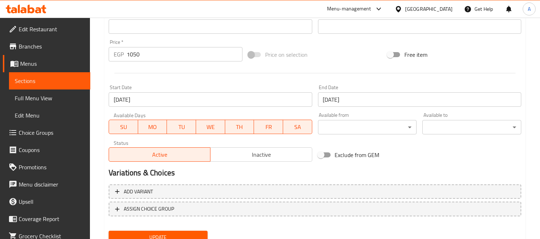
click at [221, 95] on input "[DATE]" at bounding box center [210, 99] width 203 height 14
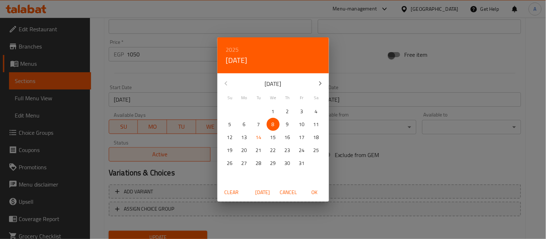
click at [261, 192] on span "Today" at bounding box center [262, 192] width 17 height 9
click at [315, 193] on span "OK" at bounding box center [314, 192] width 17 height 9
type input "[DATE]"
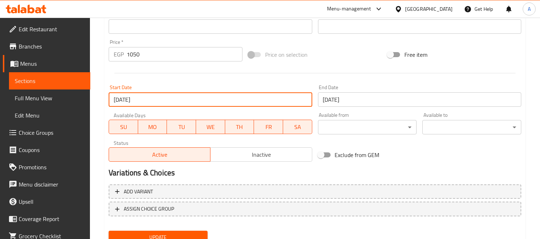
click at [362, 96] on input "[DATE]" at bounding box center [419, 99] width 203 height 14
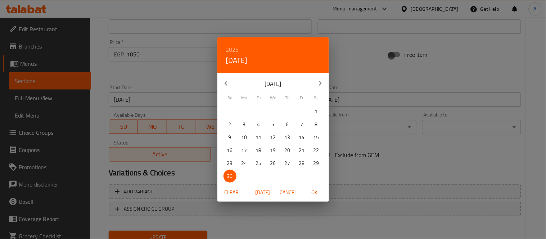
click at [324, 83] on button "button" at bounding box center [320, 83] width 17 height 17
click at [279, 163] on span "31" at bounding box center [273, 163] width 13 height 9
click at [313, 187] on button "OK" at bounding box center [314, 192] width 23 height 13
type input "[DATE]"
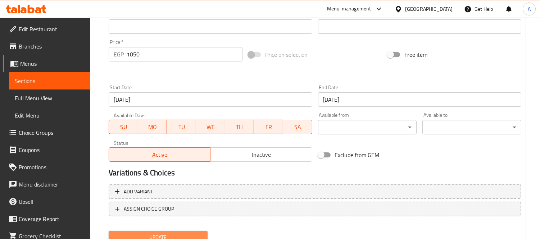
click at [173, 236] on span "Update" at bounding box center [157, 237] width 87 height 9
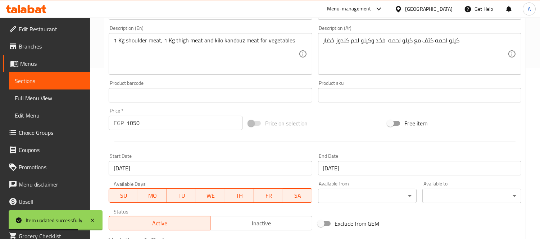
scroll to position [0, 0]
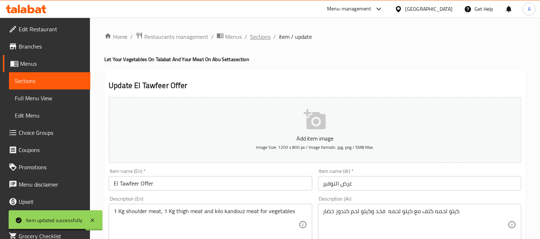
click at [258, 37] on span "Sections" at bounding box center [260, 36] width 21 height 9
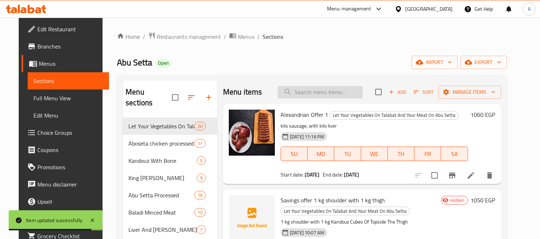
click at [310, 98] on input "search" at bounding box center [320, 92] width 85 height 13
paste input "Season Offer 1"
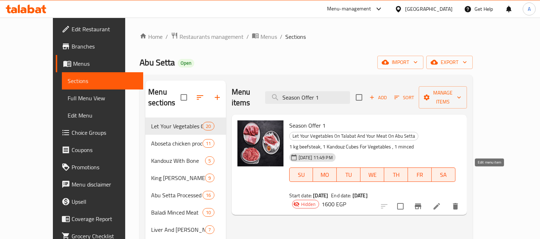
type input "Season Offer 1"
click at [440, 203] on icon at bounding box center [436, 206] width 6 height 6
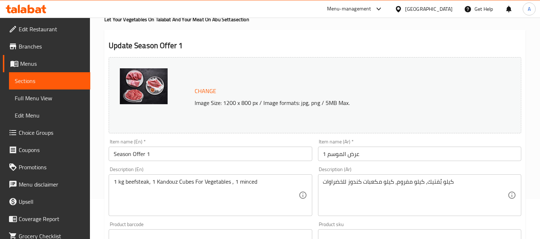
scroll to position [80, 0]
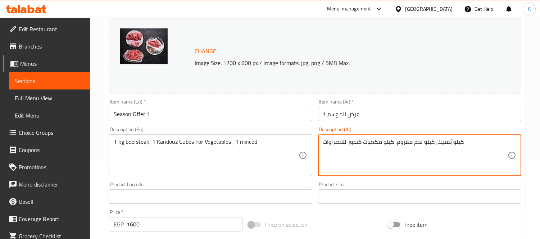
click at [398, 142] on textarea "كيلو بُفتيك، كيلو لحم مفروم، كيلو مكعبات كندوز للخضراوات" at bounding box center [415, 155] width 185 height 34
drag, startPoint x: 396, startPoint y: 143, endPoint x: 317, endPoint y: 141, distance: 79.2
click at [317, 141] on div "Description (Ar) كيلو بُفتيك، كيلو لحم مفروم ابو سته، كيلو مكعبات كندوز للخضراو…" at bounding box center [419, 151] width 209 height 55
type textarea "كيلو بُفتيك، كيلو لحم مفروم ابو سته وكيلو خضار"
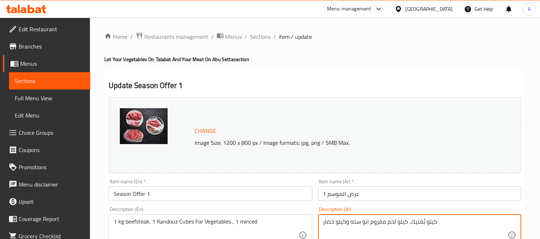
click at [258, 33] on span "Sections" at bounding box center [260, 36] width 21 height 9
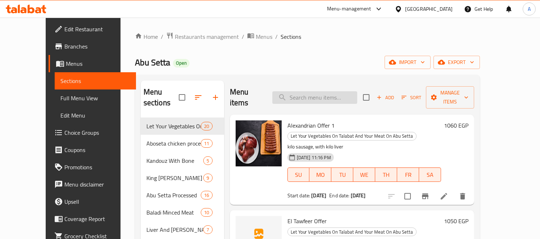
click at [323, 91] on input "search" at bounding box center [314, 97] width 85 height 13
paste input "عرض ٤"
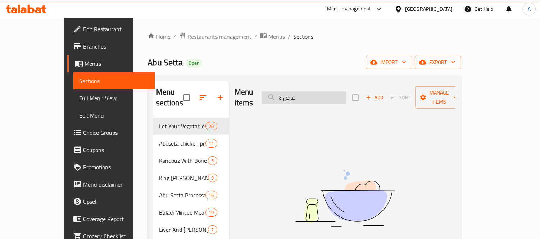
click at [324, 94] on input "عرض ٤" at bounding box center [304, 97] width 85 height 13
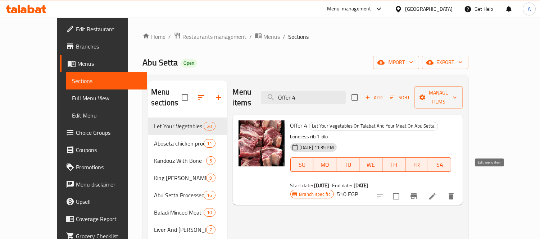
type input "Offer 4"
click at [437, 192] on icon at bounding box center [432, 196] width 9 height 9
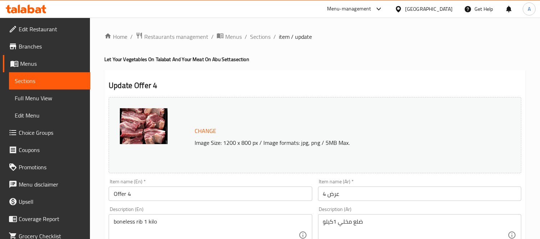
click at [59, 45] on span "Branches" at bounding box center [52, 46] width 66 height 9
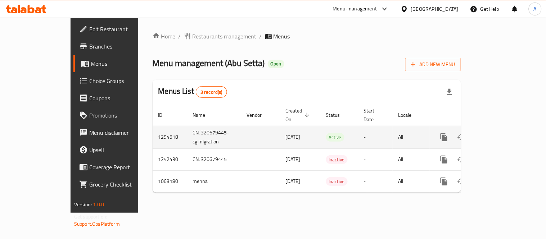
click at [499, 134] on icon "enhanced table" at bounding box center [495, 137] width 6 height 6
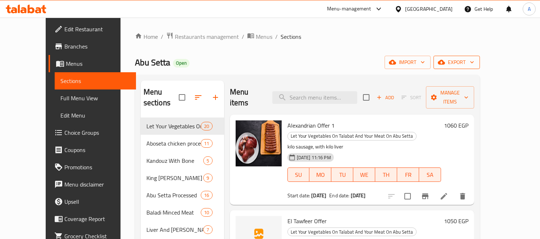
click at [474, 66] on span "export" at bounding box center [456, 62] width 35 height 9
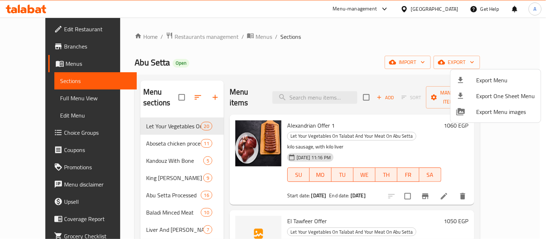
click at [487, 77] on span "Export Menu" at bounding box center [505, 80] width 59 height 9
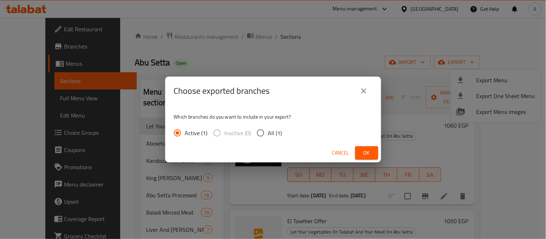
click at [266, 131] on input "All (1)" at bounding box center [260, 133] width 15 height 15
radio input "true"
click at [372, 155] on button "Ok" at bounding box center [366, 152] width 23 height 13
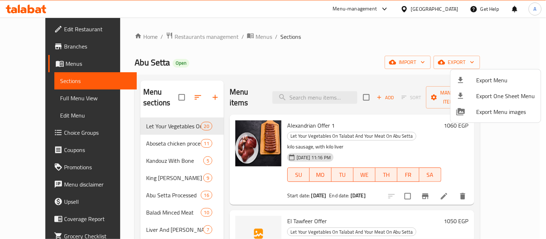
click at [317, 94] on div at bounding box center [273, 119] width 546 height 239
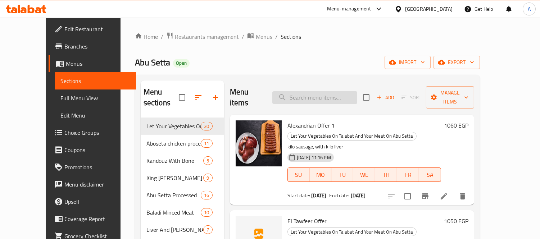
click at [324, 91] on input "search" at bounding box center [314, 97] width 85 height 13
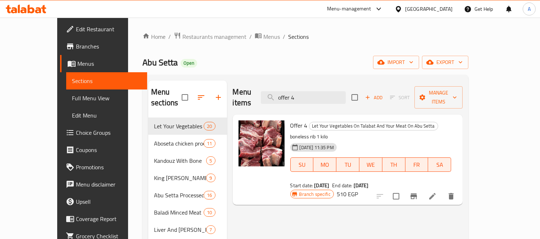
type input "offer 4"
